Goal: Information Seeking & Learning: Learn about a topic

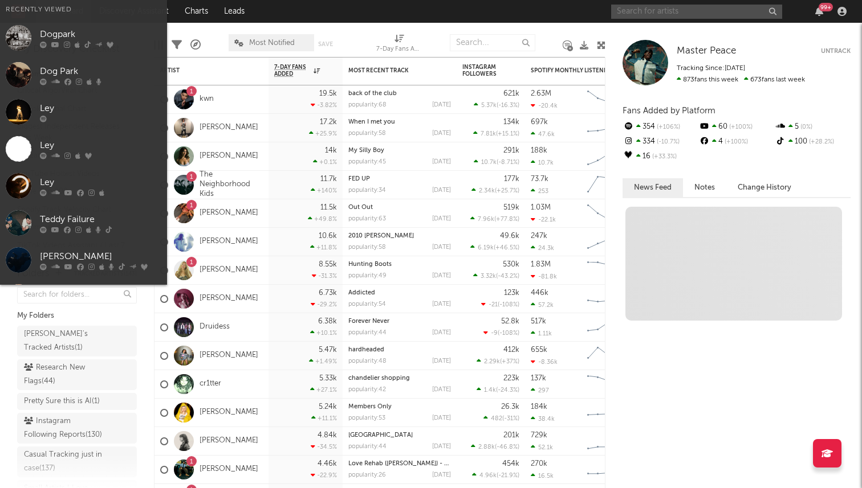
click at [650, 9] on input "text" at bounding box center [696, 12] width 171 height 14
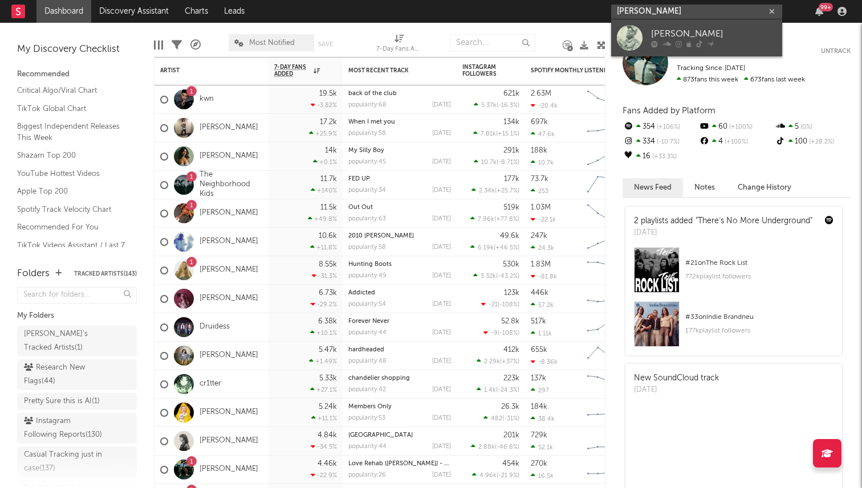
type input "[PERSON_NAME]"
click at [693, 29] on div "[PERSON_NAME]" at bounding box center [713, 34] width 125 height 14
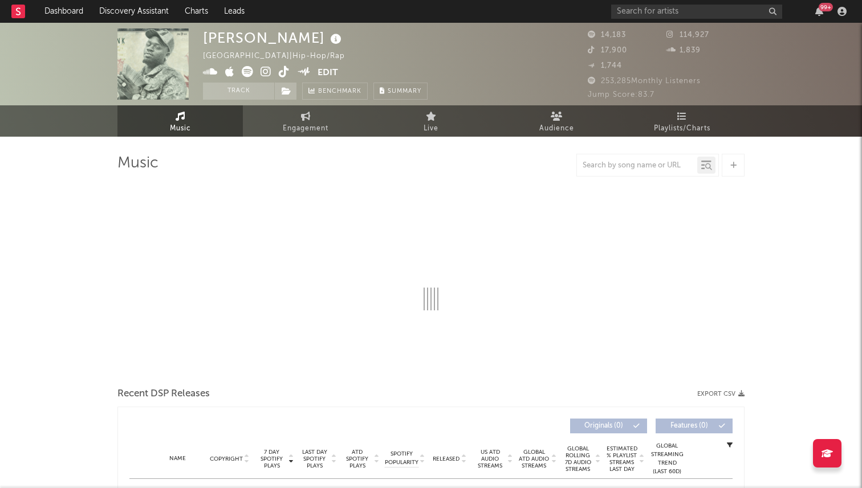
select select "6m"
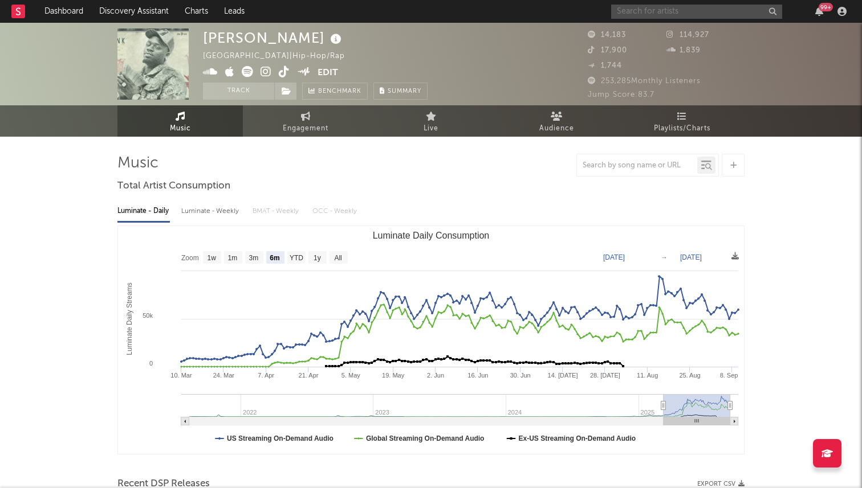
click at [635, 15] on input "text" at bounding box center [696, 12] width 171 height 14
click at [504, 166] on div at bounding box center [430, 165] width 627 height 23
click at [328, 38] on icon at bounding box center [336, 39] width 17 height 16
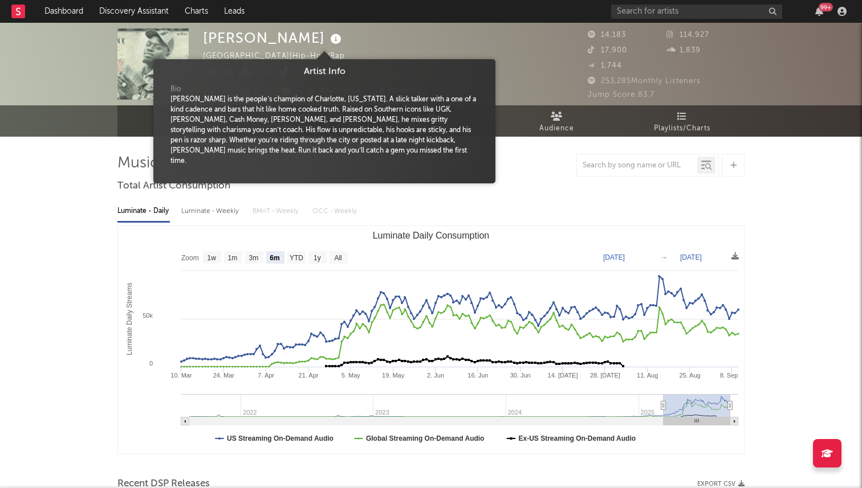
click at [368, 46] on div "[PERSON_NAME] [GEOGRAPHIC_DATA] | Hip-Hop/Rap Edit Track Benchmark Summary" at bounding box center [315, 63] width 224 height 71
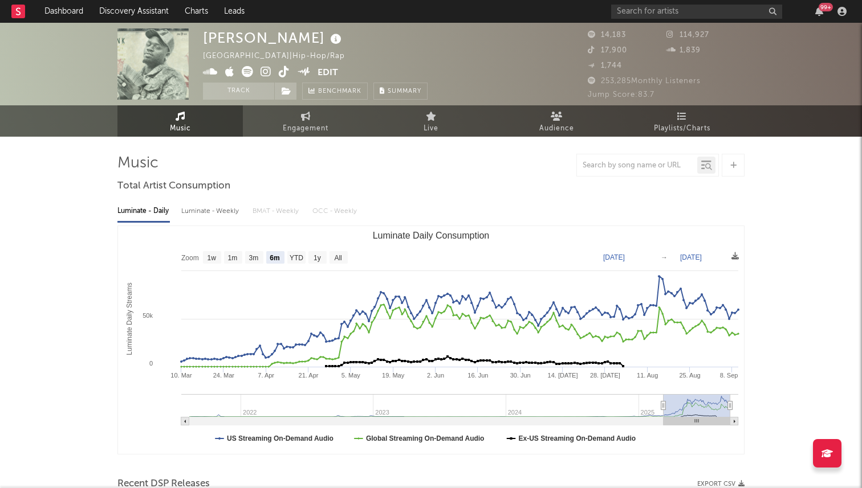
click at [328, 33] on icon at bounding box center [336, 39] width 17 height 16
click at [353, 46] on div "[PERSON_NAME] [GEOGRAPHIC_DATA] | Hip-Hop/Rap Edit Track Benchmark Summary" at bounding box center [315, 63] width 224 height 71
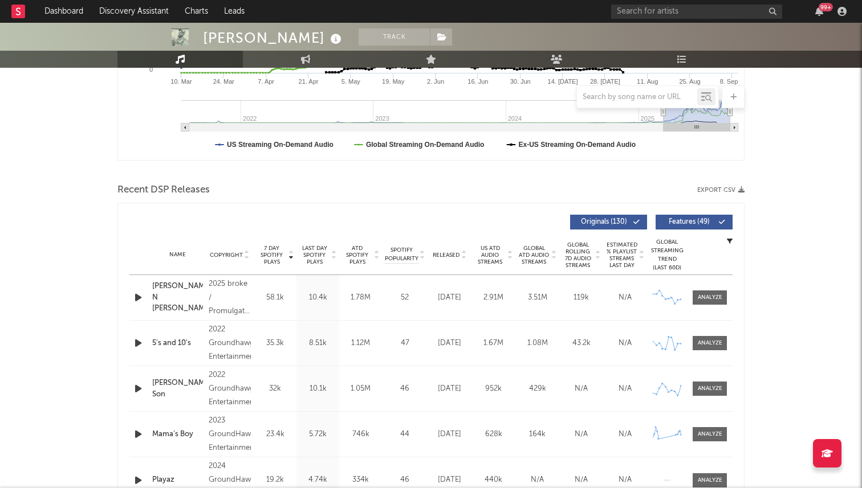
scroll to position [399, 0]
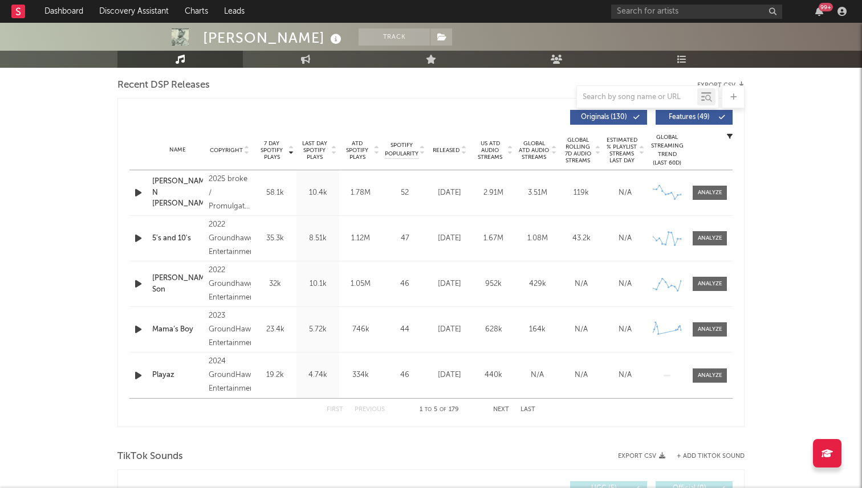
click at [185, 187] on div "[PERSON_NAME] N [PERSON_NAME]" at bounding box center [177, 193] width 51 height 34
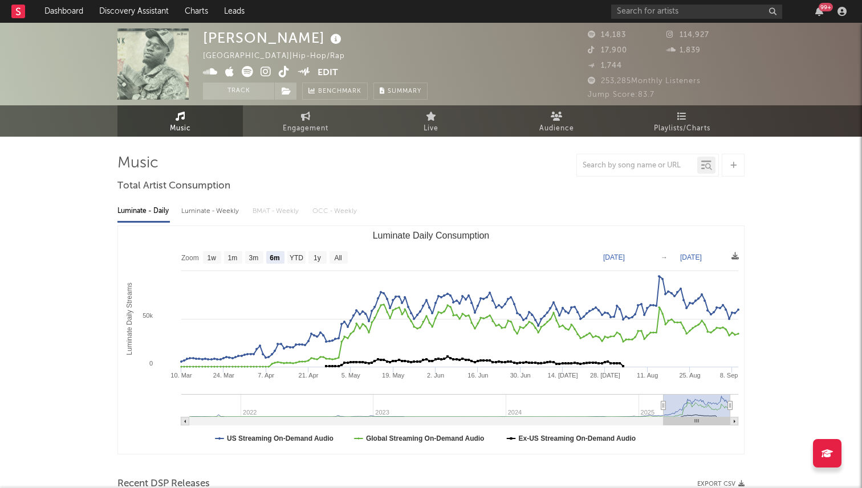
click at [279, 129] on link "Engagement" at bounding box center [305, 120] width 125 height 31
select select "1w"
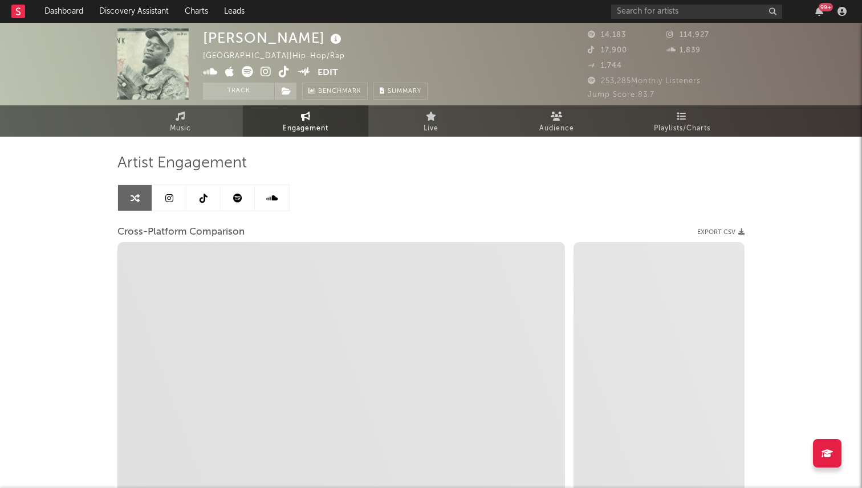
click at [173, 195] on icon at bounding box center [169, 198] width 8 height 9
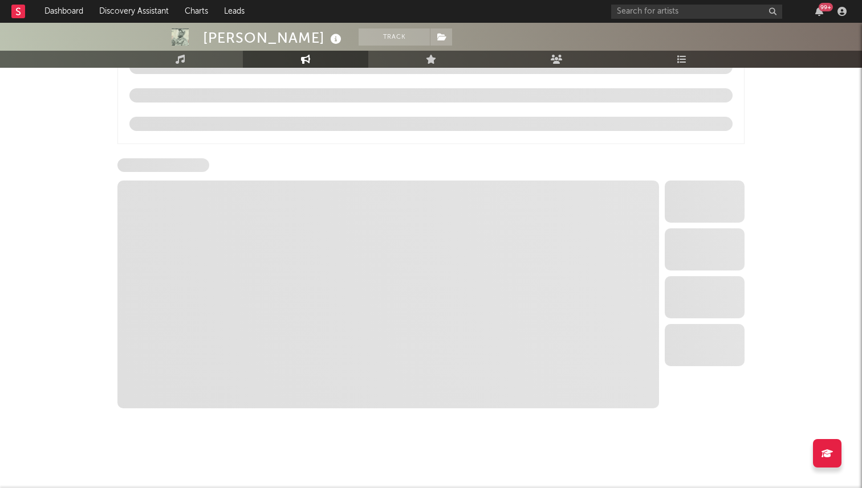
scroll to position [1192, 0]
select select "1w"
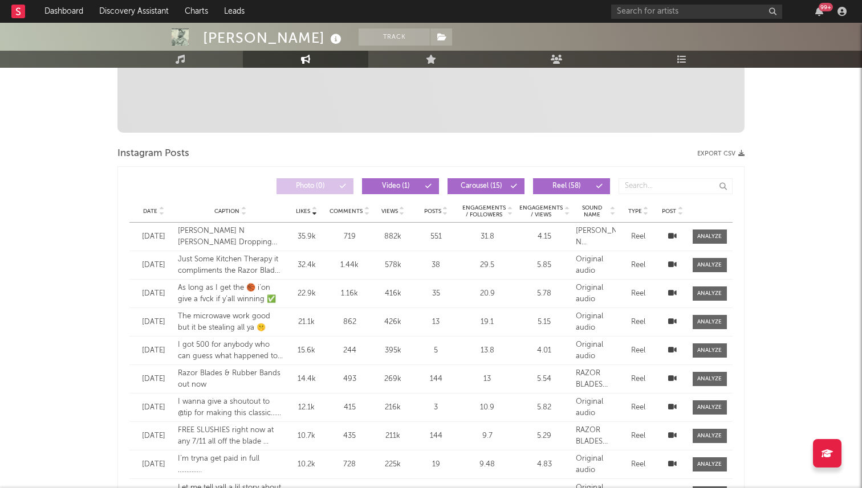
scroll to position [0, 0]
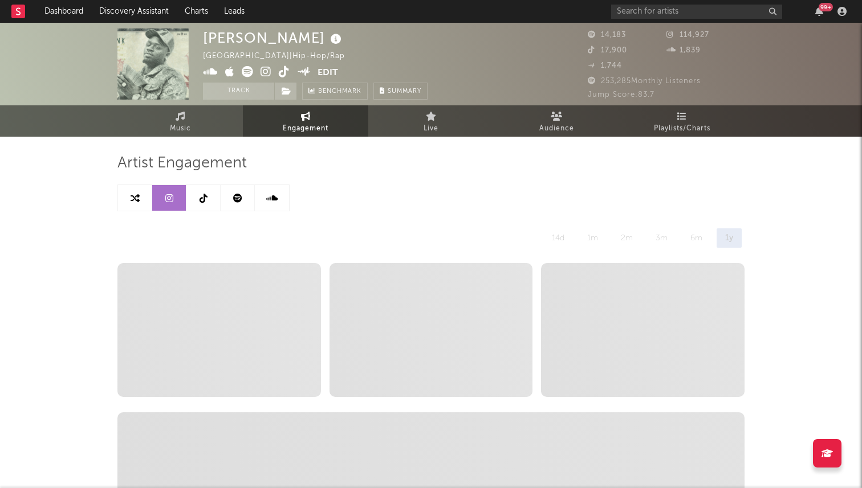
click at [279, 73] on icon at bounding box center [284, 71] width 11 height 11
click at [207, 200] on link at bounding box center [203, 198] width 34 height 26
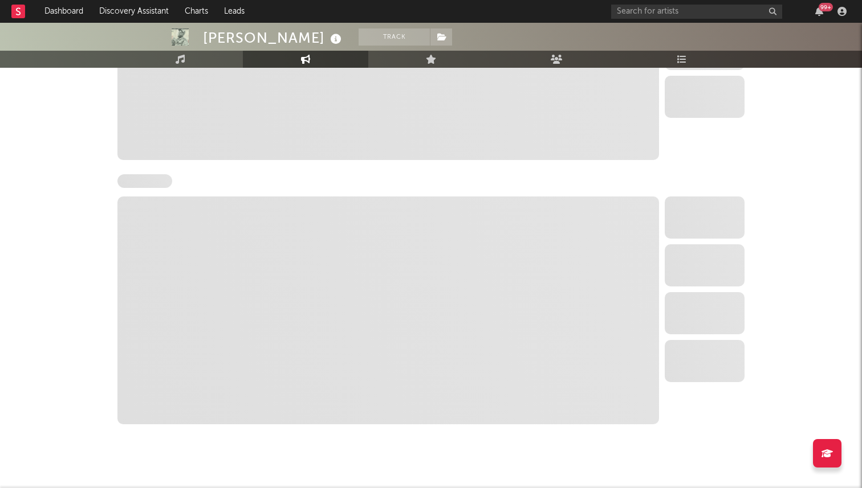
select select "1w"
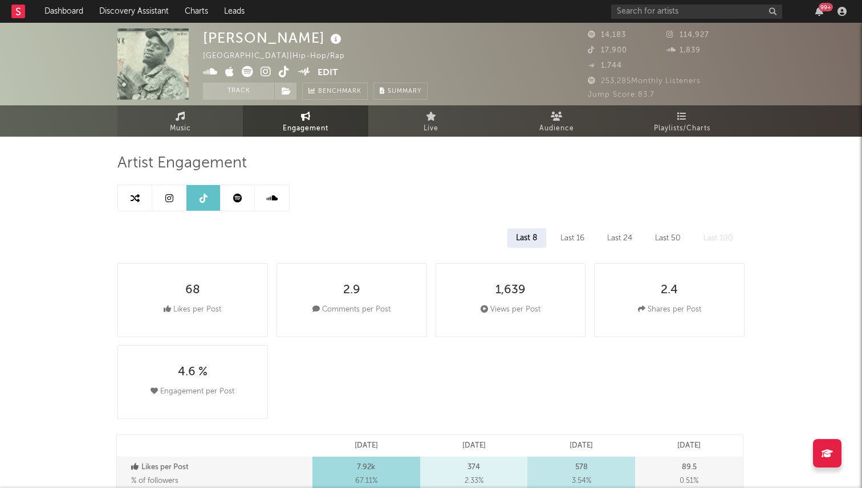
click at [185, 117] on link "Music" at bounding box center [179, 120] width 125 height 31
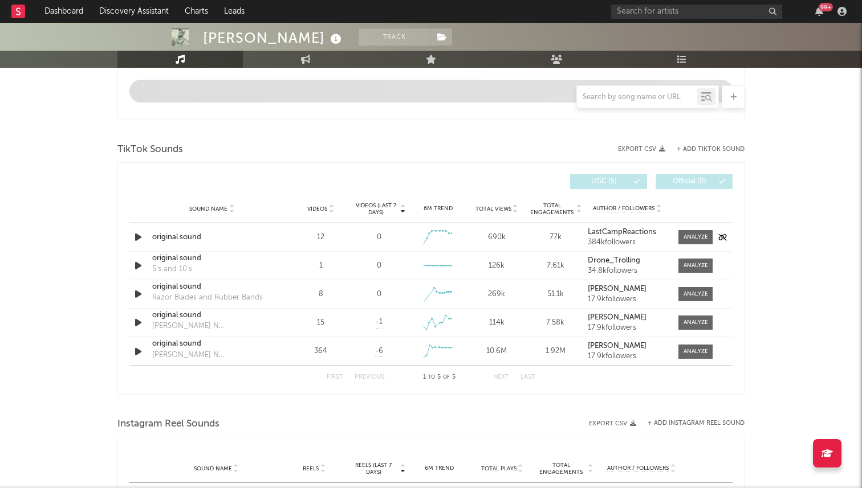
scroll to position [589, 0]
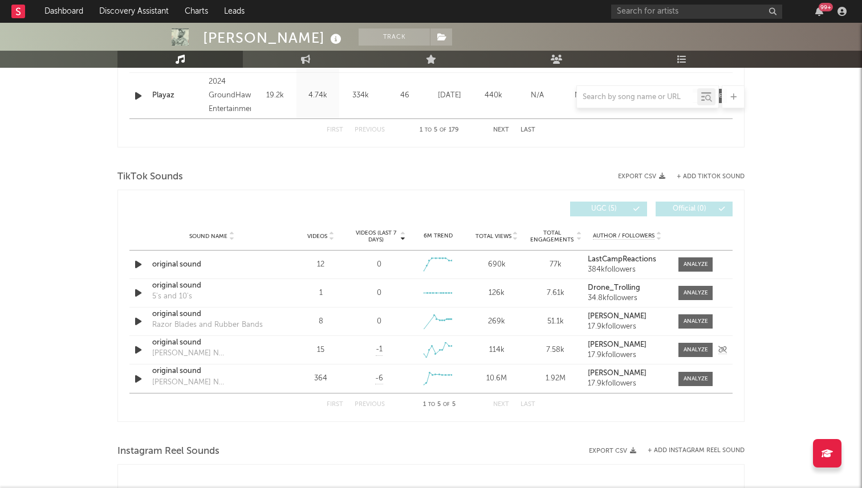
select select "6m"
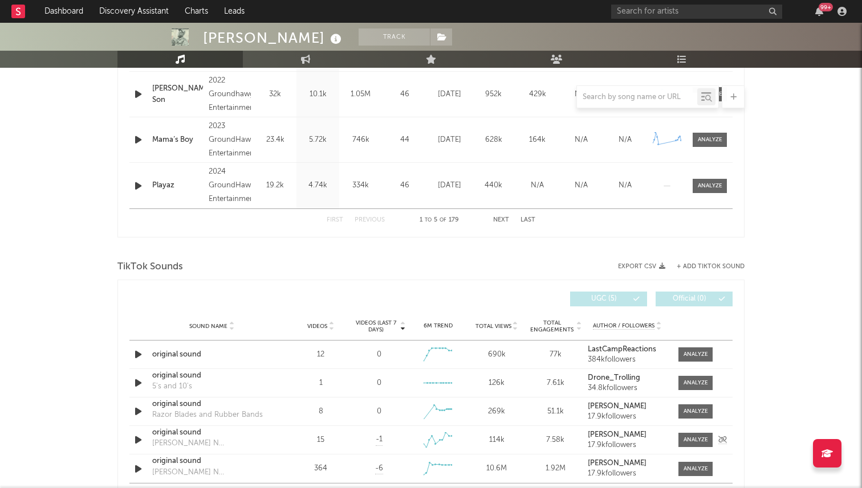
scroll to position [679, 0]
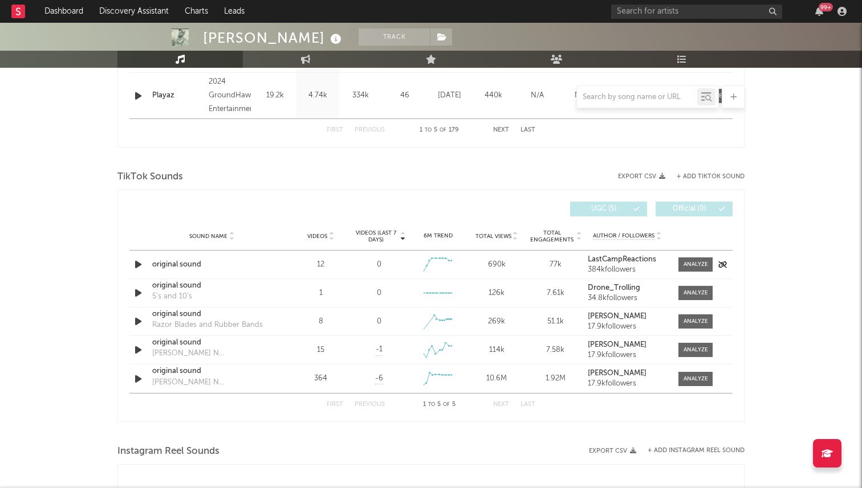
click at [140, 260] on icon "button" at bounding box center [138, 265] width 12 height 14
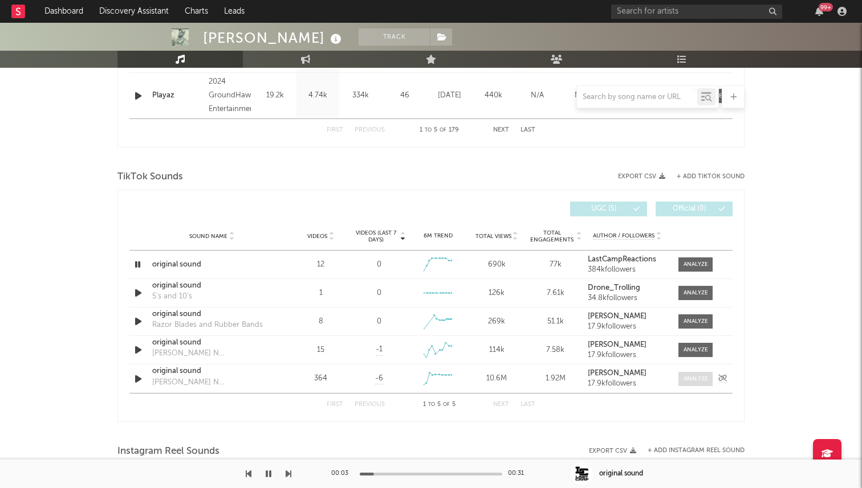
click at [695, 382] on div at bounding box center [695, 379] width 25 height 9
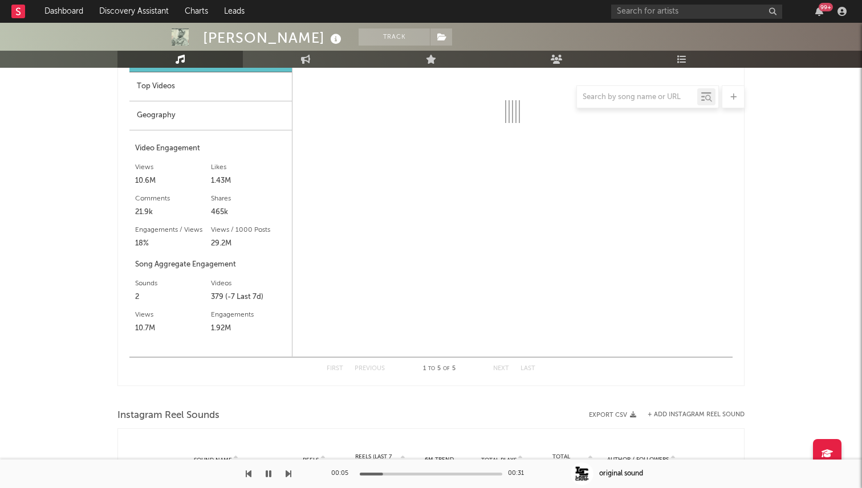
select select "1w"
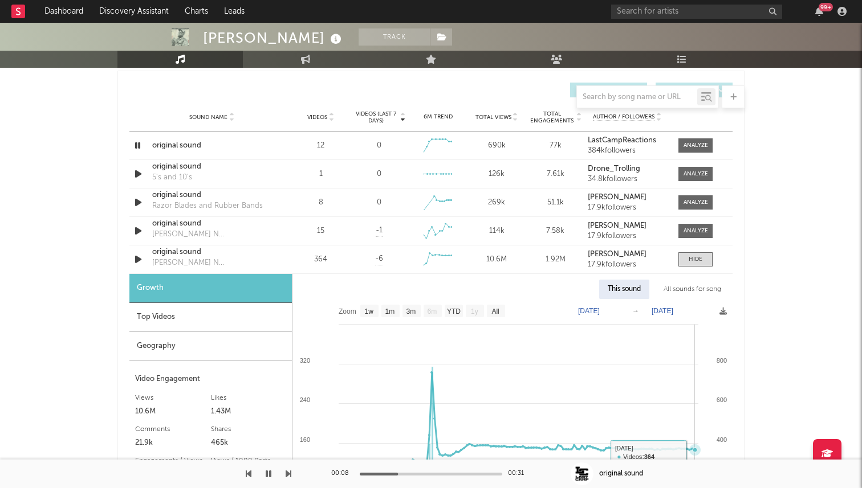
scroll to position [797, 0]
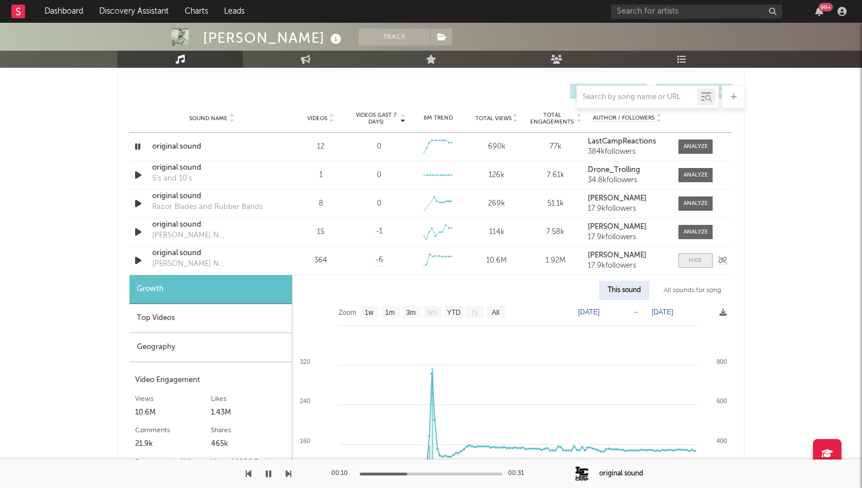
click at [691, 260] on div at bounding box center [695, 260] width 14 height 9
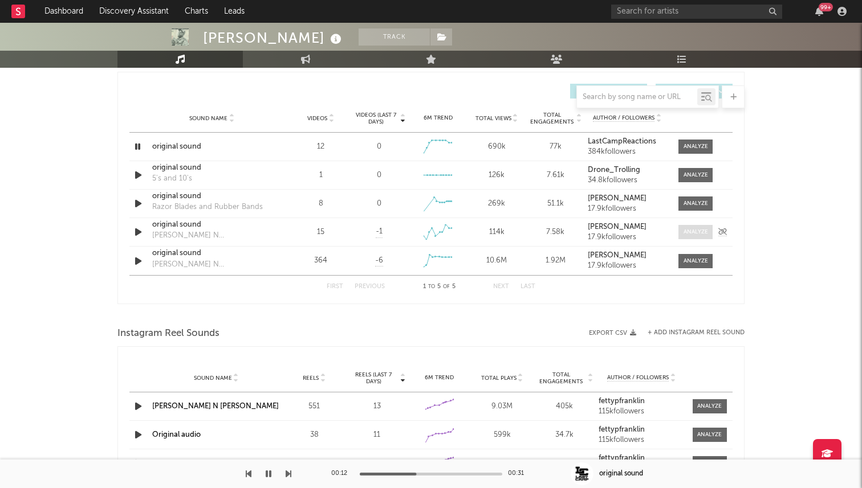
click at [681, 237] on span at bounding box center [695, 232] width 34 height 14
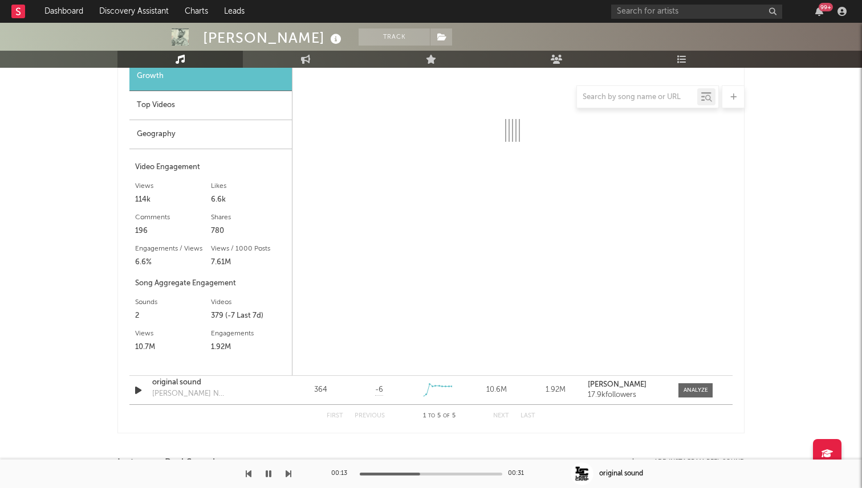
select select "1w"
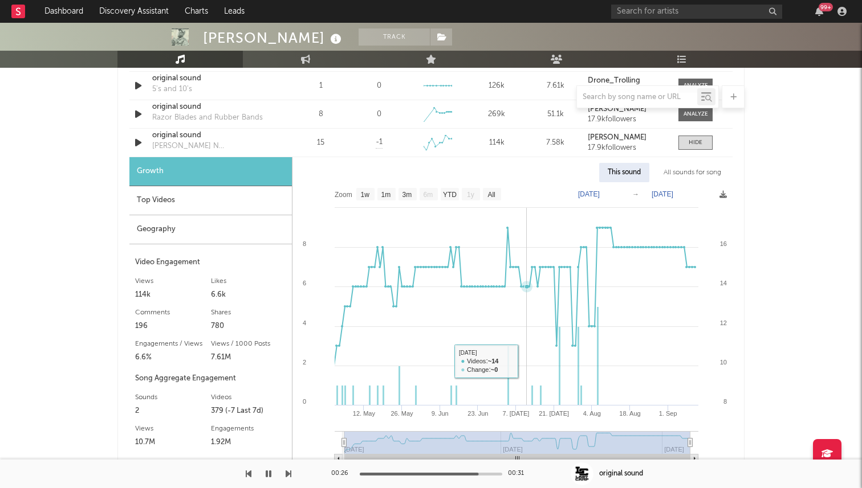
scroll to position [871, 0]
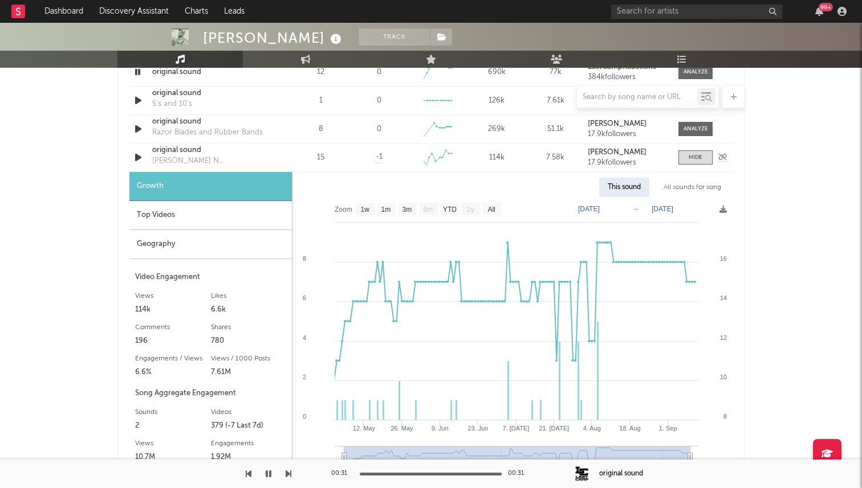
click at [141, 158] on icon "button" at bounding box center [138, 157] width 12 height 14
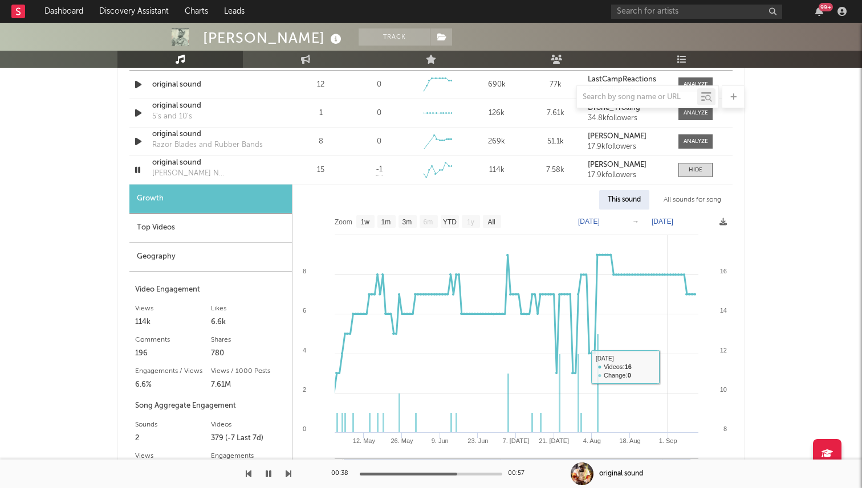
scroll to position [851, 0]
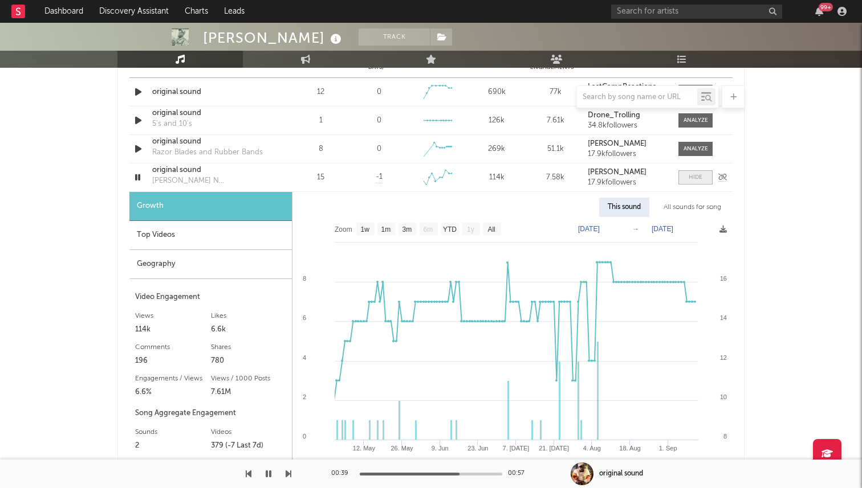
click at [689, 182] on span at bounding box center [695, 177] width 34 height 14
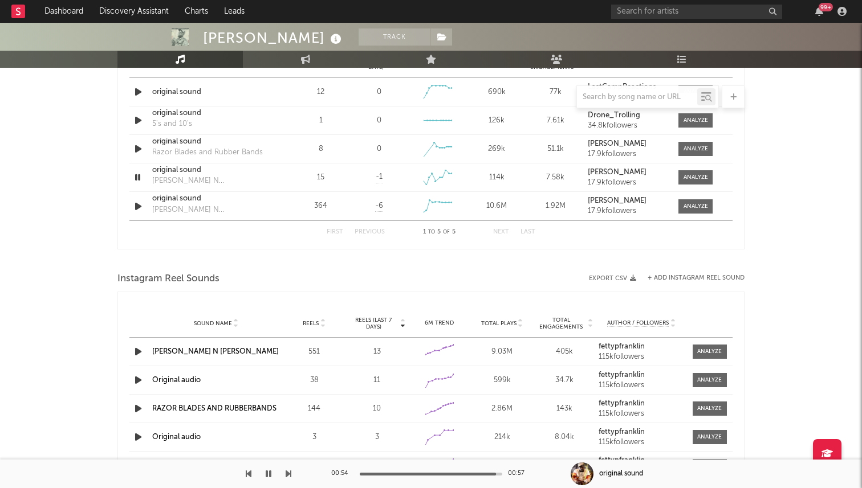
click at [271, 467] on button "button" at bounding box center [268, 474] width 11 height 28
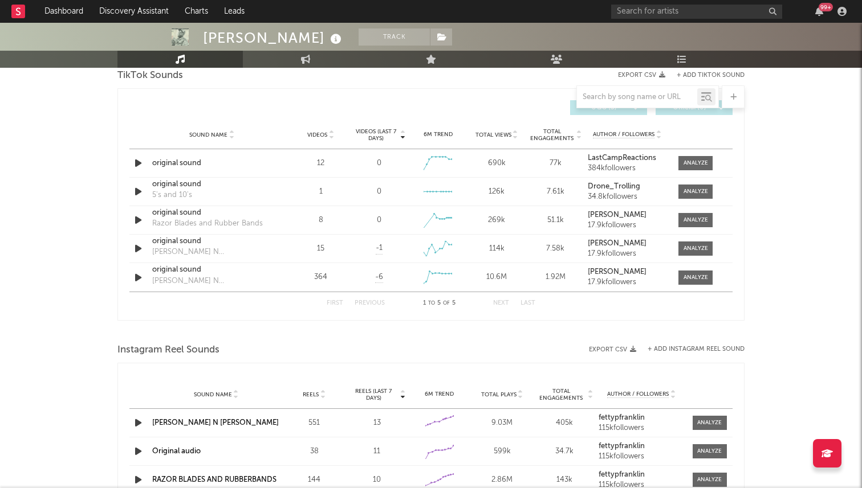
scroll to position [733, 0]
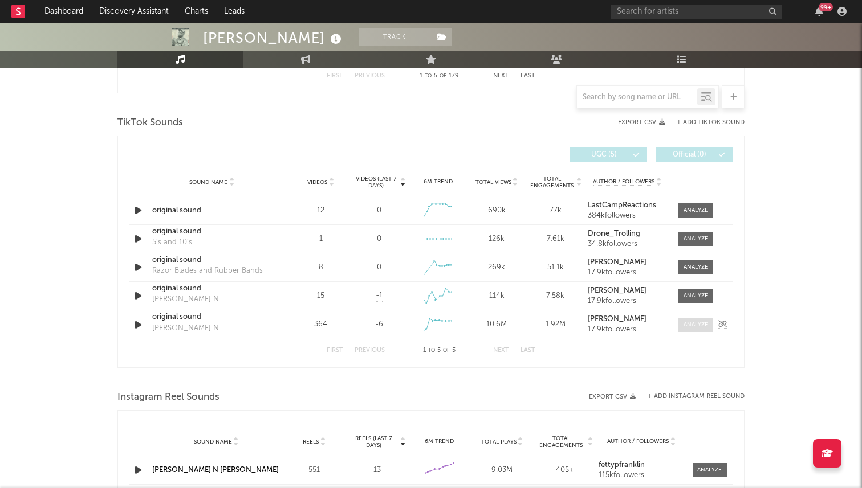
click at [681, 324] on span at bounding box center [695, 325] width 34 height 14
select select "1w"
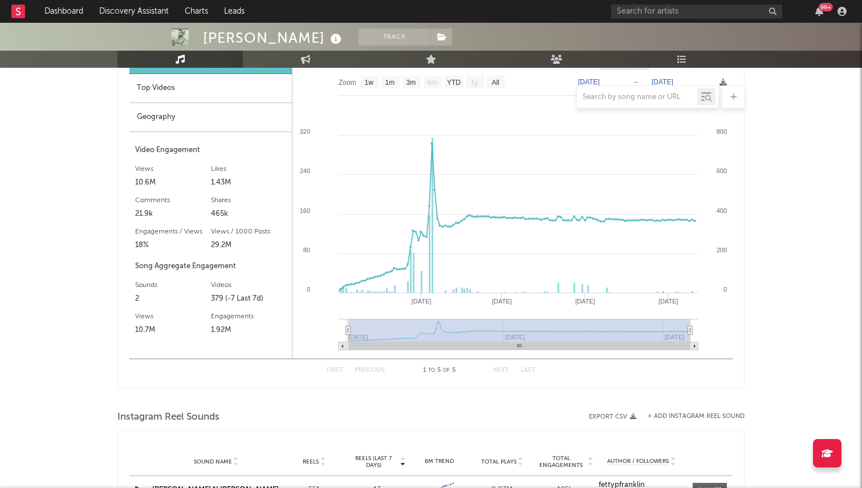
scroll to position [1021, 0]
